Goal: Task Accomplishment & Management: Manage account settings

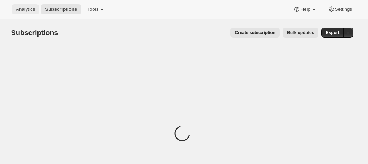
click at [27, 8] on span "Analytics" at bounding box center [25, 9] width 19 height 6
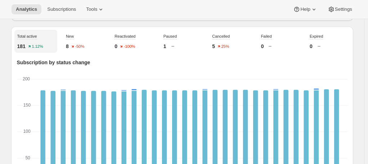
scroll to position [254, 0]
click at [49, 11] on span "Subscriptions" at bounding box center [61, 9] width 29 height 6
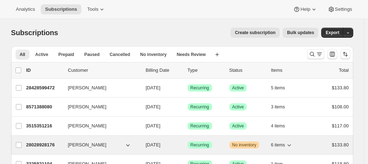
click at [250, 144] on span "No inventory" at bounding box center [244, 145] width 24 height 6
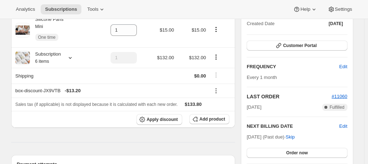
scroll to position [150, 0]
click at [66, 59] on div at bounding box center [69, 57] width 10 height 7
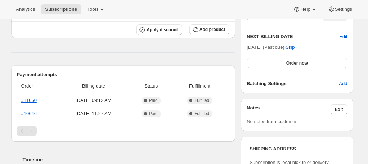
scroll to position [240, 0]
click at [286, 62] on button "Order now" at bounding box center [296, 63] width 100 height 10
click at [286, 62] on span "Click to confirm" at bounding box center [296, 63] width 33 height 6
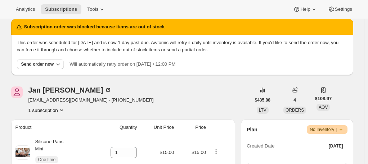
scroll to position [0, 0]
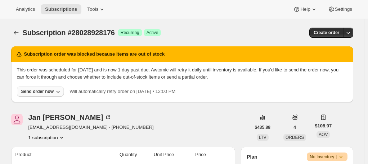
click at [53, 89] on button "Send order now" at bounding box center [40, 92] width 47 height 10
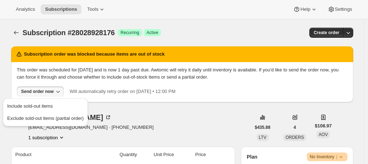
click at [53, 89] on button "Send order now" at bounding box center [40, 92] width 47 height 10
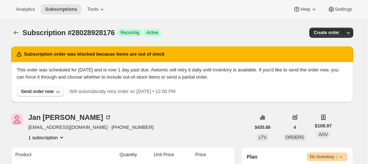
click at [53, 89] on button "Send order now" at bounding box center [40, 92] width 47 height 10
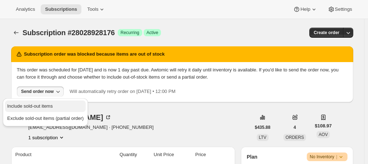
click at [51, 106] on span "Include sold-out items" at bounding box center [29, 106] width 45 height 5
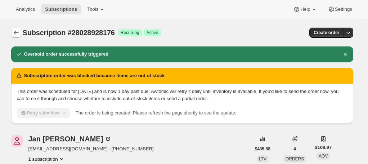
click at [19, 32] on icon "Subscriptions" at bounding box center [16, 32] width 7 height 7
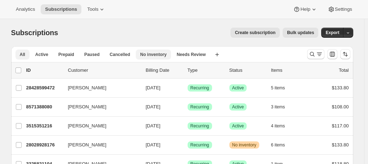
click at [145, 57] on span "No inventory" at bounding box center [153, 55] width 26 height 6
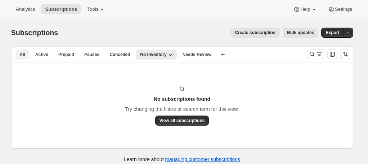
click at [28, 55] on button "All" at bounding box center [22, 55] width 14 height 10
